Goal: Entertainment & Leisure: Browse casually

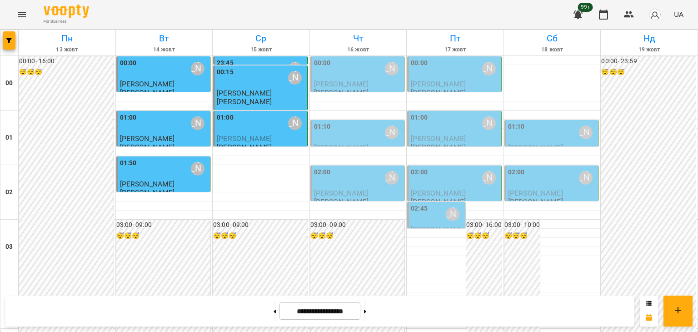
scroll to position [893, 0]
click at [23, 11] on icon "Menu" at bounding box center [21, 14] width 11 height 11
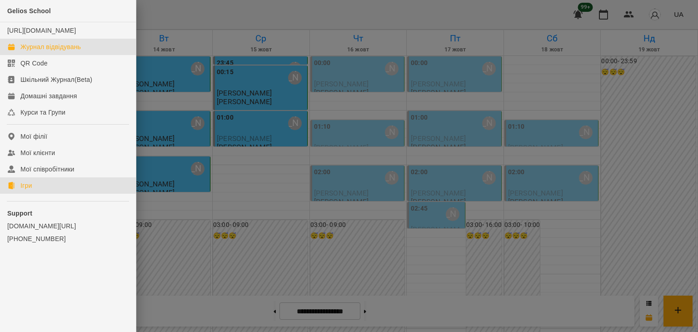
drag, startPoint x: 35, startPoint y: 193, endPoint x: 161, endPoint y: 193, distance: 125.5
click at [35, 193] on link "Ігри" at bounding box center [68, 185] width 136 height 16
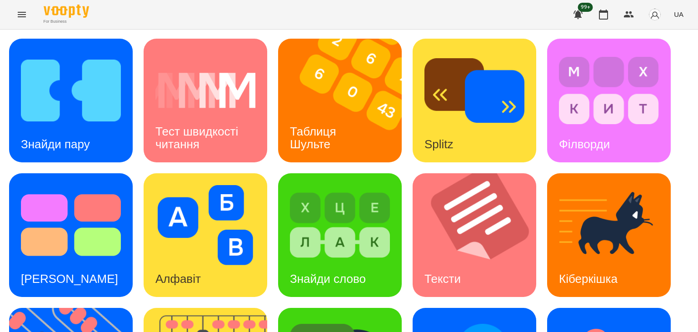
scroll to position [243, 0]
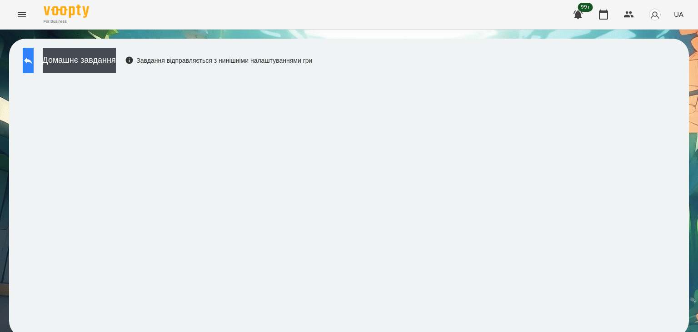
click at [32, 60] on icon at bounding box center [28, 60] width 8 height 7
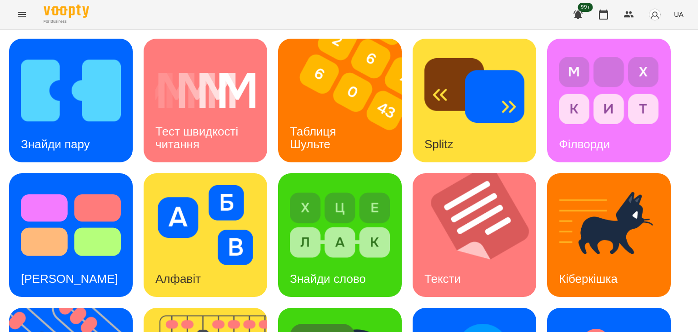
scroll to position [227, 0]
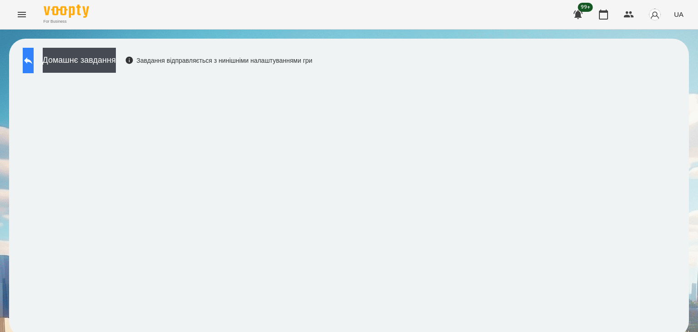
click at [32, 61] on icon at bounding box center [28, 60] width 8 height 7
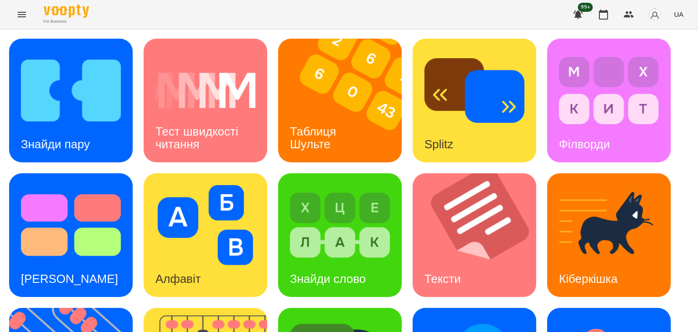
scroll to position [243, 0]
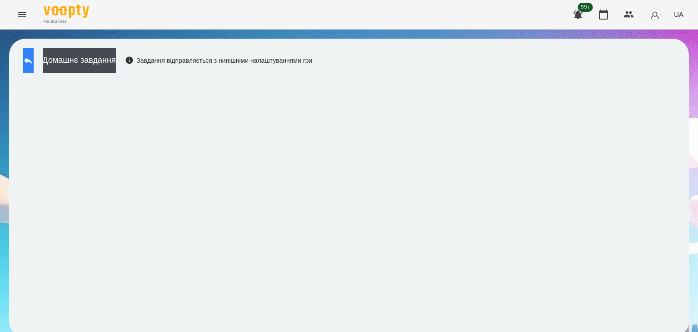
click at [34, 56] on icon at bounding box center [28, 60] width 11 height 11
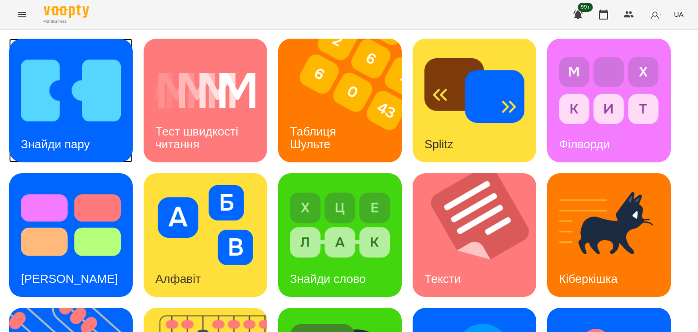
click at [59, 113] on img at bounding box center [71, 90] width 100 height 80
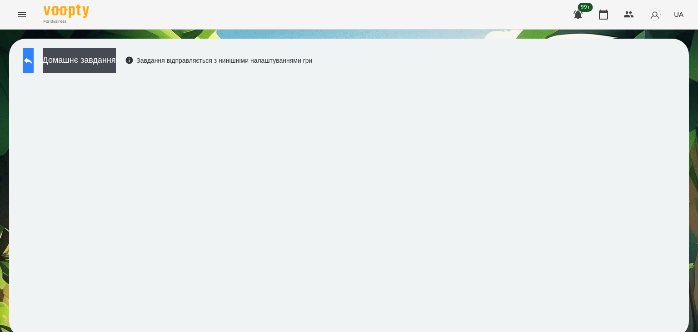
click at [34, 59] on icon at bounding box center [28, 60] width 11 height 11
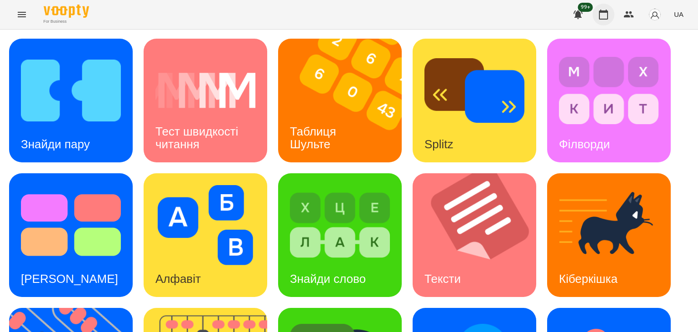
click at [603, 13] on icon "button" at bounding box center [603, 14] width 11 height 11
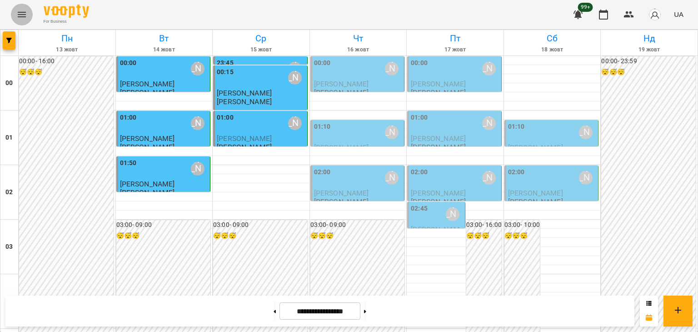
click at [19, 12] on icon "Menu" at bounding box center [22, 14] width 8 height 5
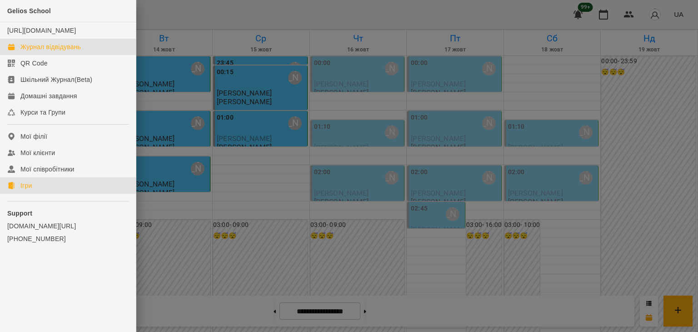
drag, startPoint x: 24, startPoint y: 195, endPoint x: 239, endPoint y: 175, distance: 216.0
click at [25, 190] on div "Ігри" at bounding box center [25, 185] width 11 height 9
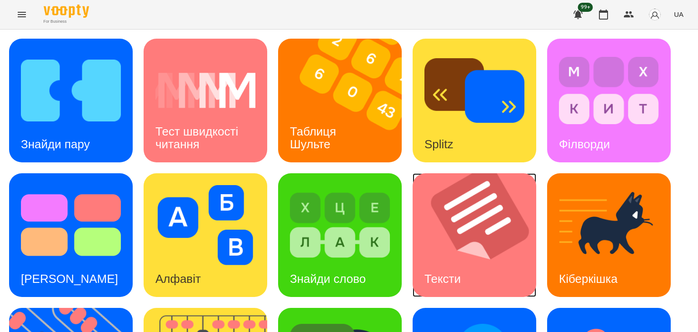
click at [489, 237] on img at bounding box center [480, 235] width 135 height 124
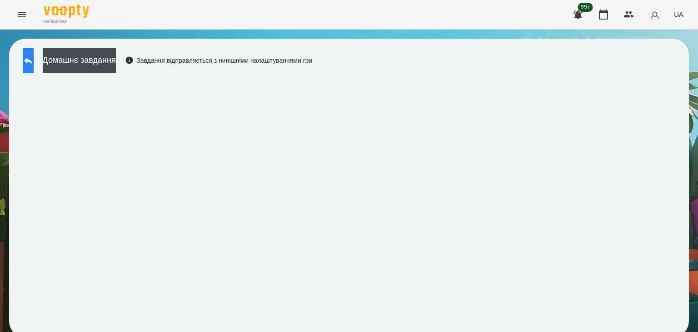
click at [34, 65] on icon at bounding box center [28, 60] width 11 height 11
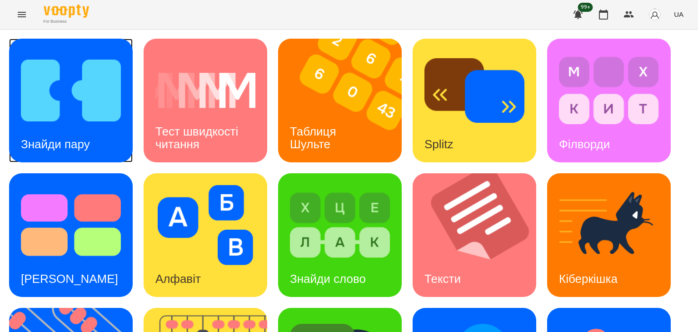
click at [89, 95] on img at bounding box center [71, 90] width 100 height 80
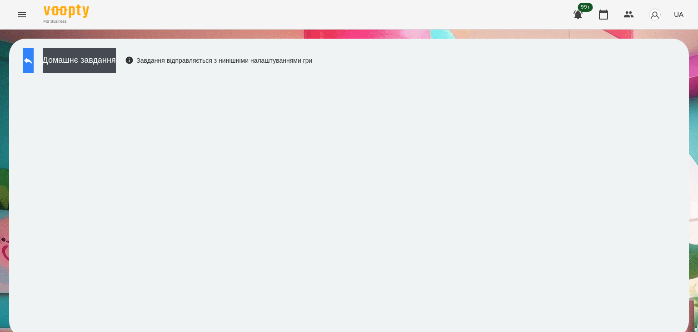
click at [34, 60] on icon at bounding box center [28, 60] width 11 height 11
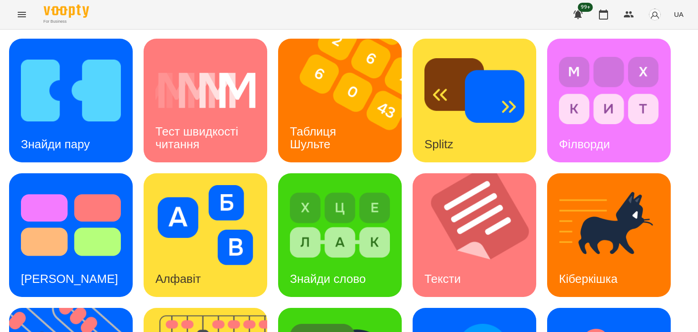
scroll to position [243, 0]
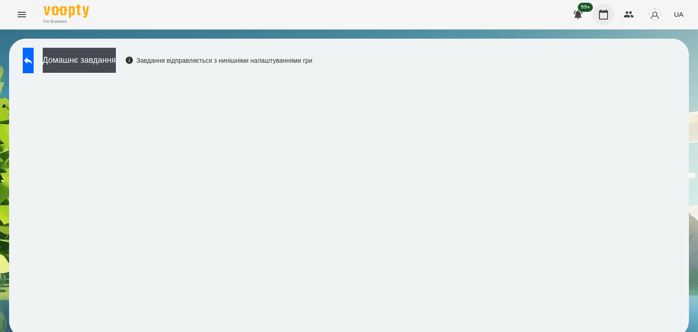
click at [605, 13] on icon "button" at bounding box center [603, 14] width 11 height 11
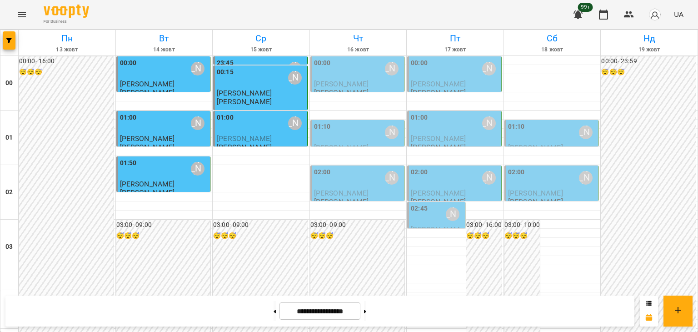
scroll to position [938, 0]
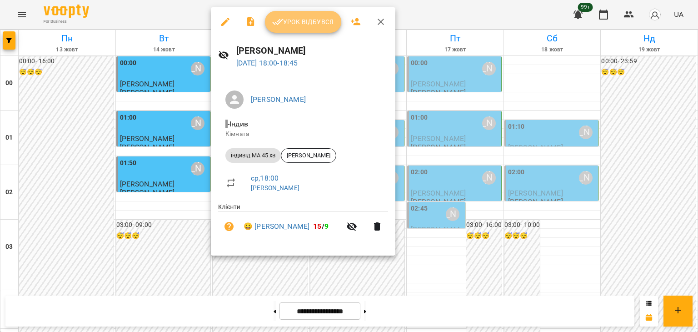
click at [303, 27] on span "Урок відбувся" at bounding box center [303, 21] width 62 height 11
